Goal: Find specific page/section: Find specific page/section

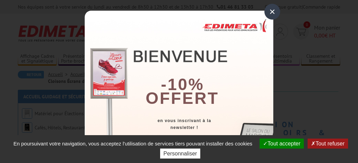
click at [269, 12] on div "×" at bounding box center [272, 12] width 16 height 16
click at [269, 12] on div "Nos équipes sont à votre service du [DATE] au [DATE] de 8h30 à 12h30 et de 13h3…" at bounding box center [179, 7] width 358 height 14
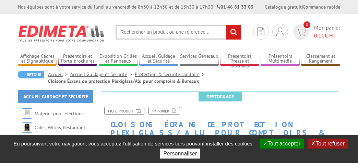
click at [235, 97] on span "Destockage" at bounding box center [220, 97] width 43 height 10
click at [129, 37] on input "text" at bounding box center [179, 32] width 126 height 15
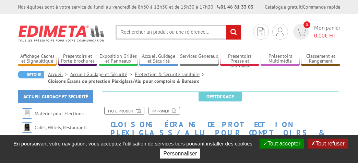
drag, startPoint x: 129, startPoint y: 37, endPoint x: 234, endPoint y: 36, distance: 105.3
click at [234, 36] on form "rechercher Par catégories Voir tous les résultats de recherche" at bounding box center [179, 32] width 126 height 15
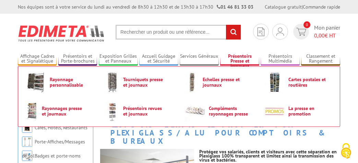
click at [244, 60] on link "Présentoirs Presse et Journaux" at bounding box center [239, 58] width 39 height 11
